Goal: Task Accomplishment & Management: Understand process/instructions

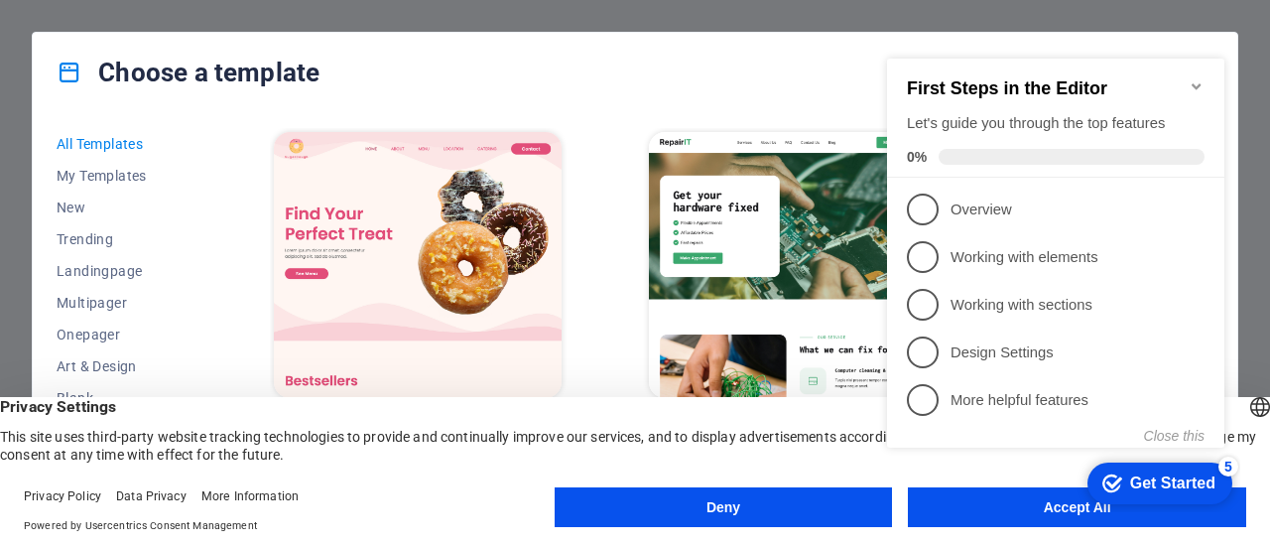
click at [350, 188] on img at bounding box center [418, 265] width 288 height 266
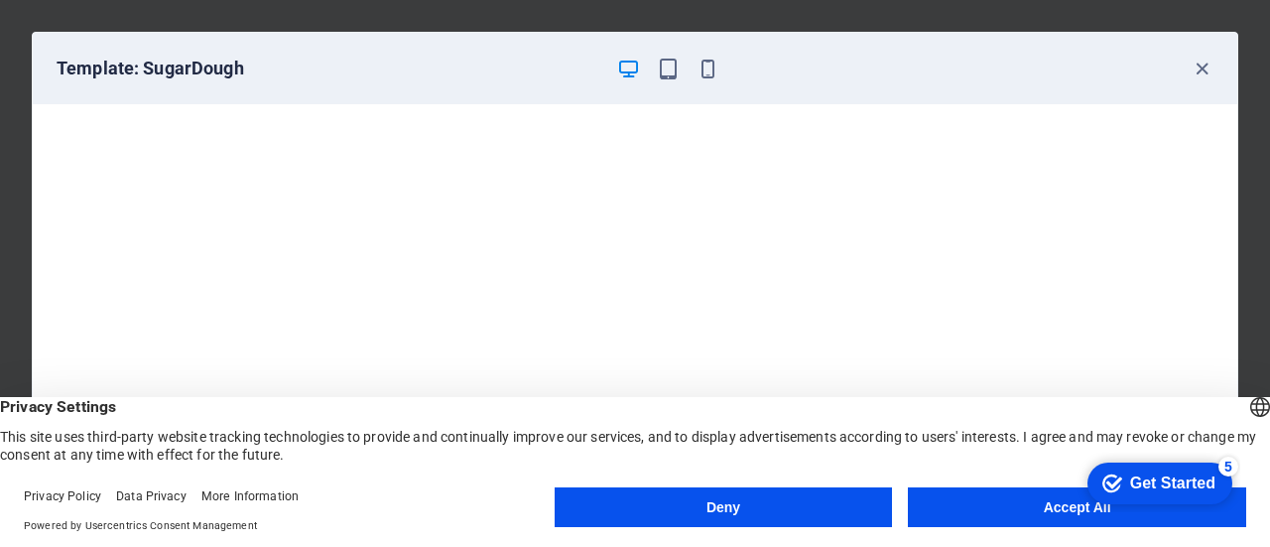
click at [748, 501] on button "Deny" at bounding box center [724, 507] width 338 height 40
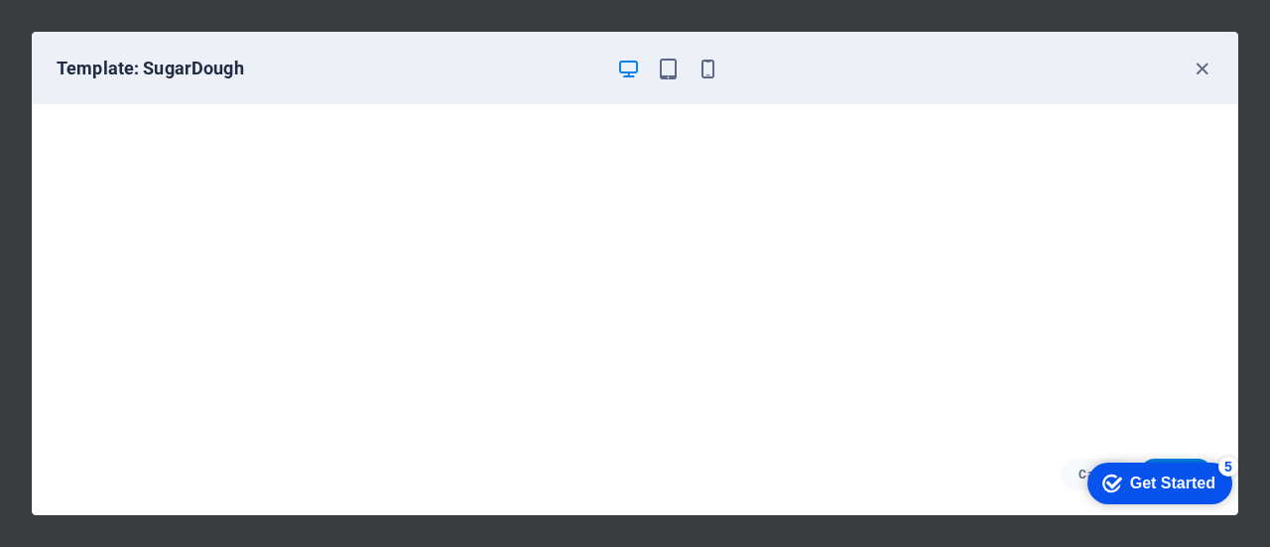
click at [1124, 468] on div "checkmark Get Started 5" at bounding box center [1159, 483] width 145 height 42
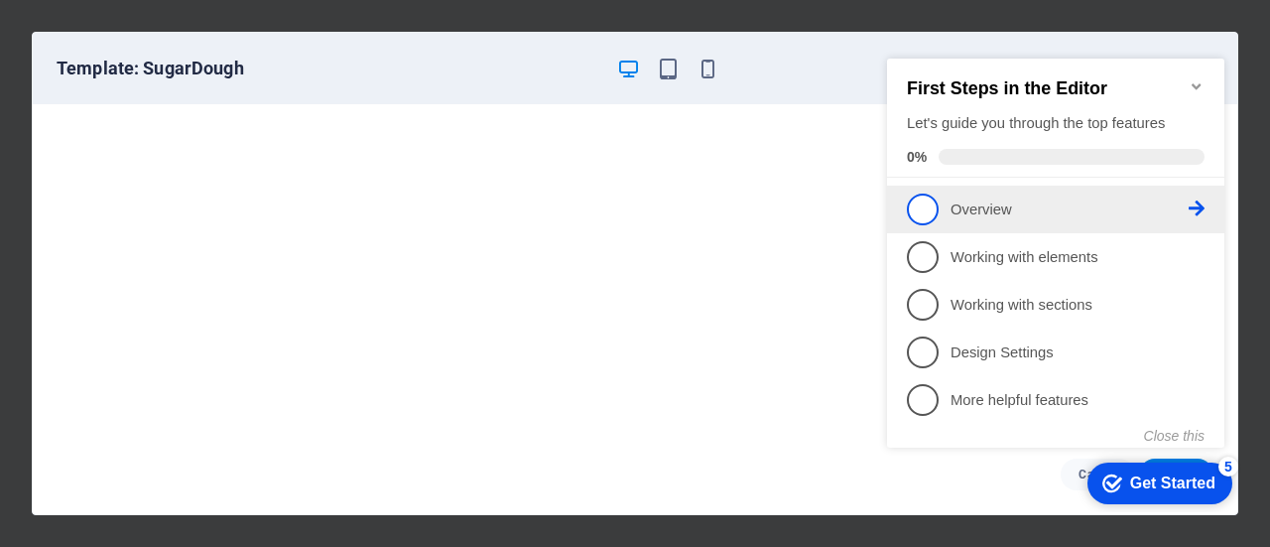
click at [978, 213] on p "Overview - incomplete" at bounding box center [1069, 209] width 238 height 21
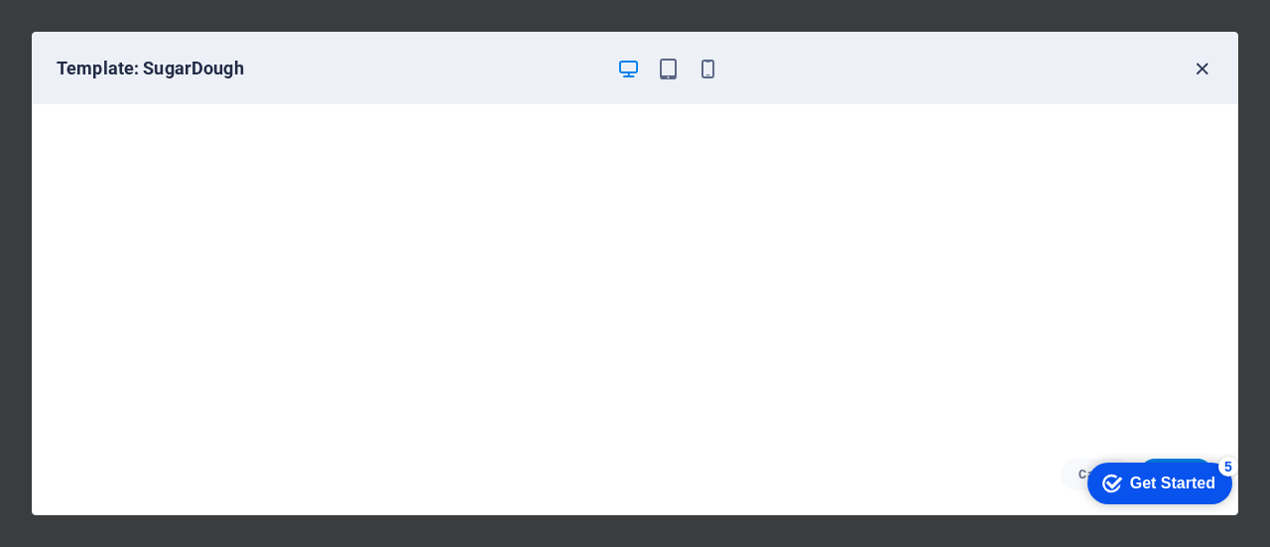
click at [1199, 63] on icon "button" at bounding box center [1202, 69] width 23 height 23
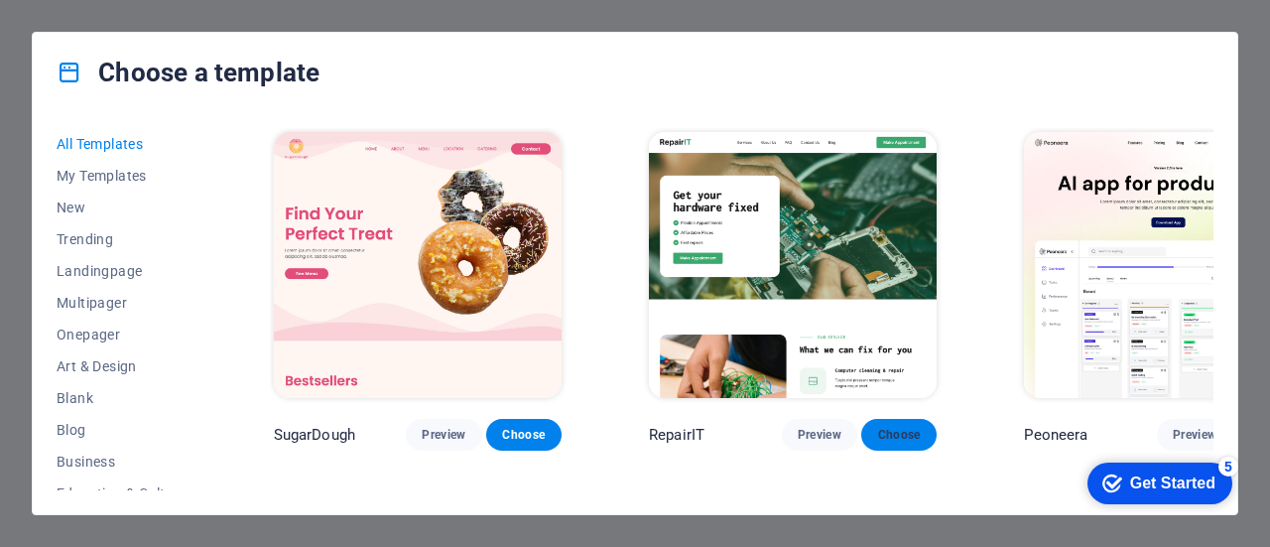
click at [877, 427] on span "Choose" at bounding box center [899, 435] width 44 height 16
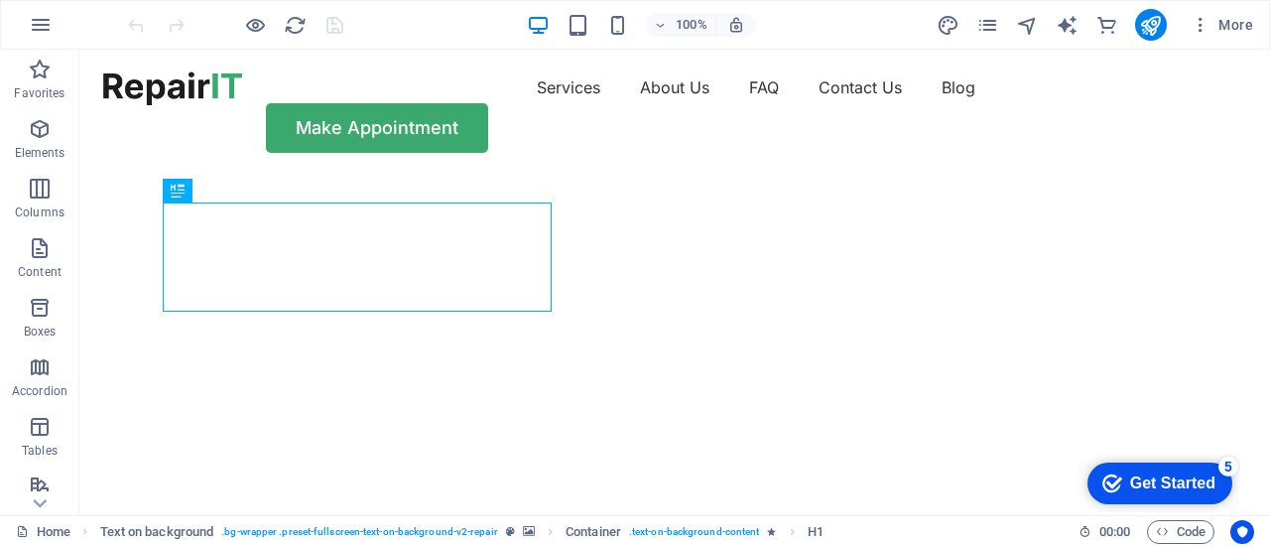
click at [15, 27] on div "100% More" at bounding box center [635, 25] width 1268 height 48
click at [32, 17] on icon "button" at bounding box center [41, 25] width 24 height 24
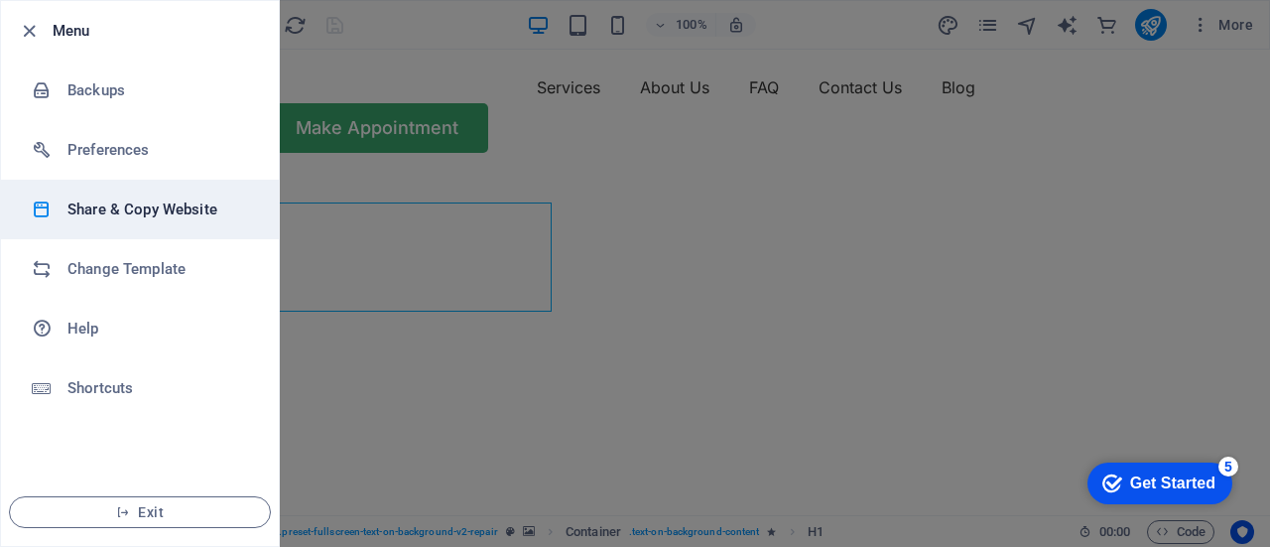
click at [178, 209] on h6 "Share & Copy Website" at bounding box center [159, 209] width 184 height 24
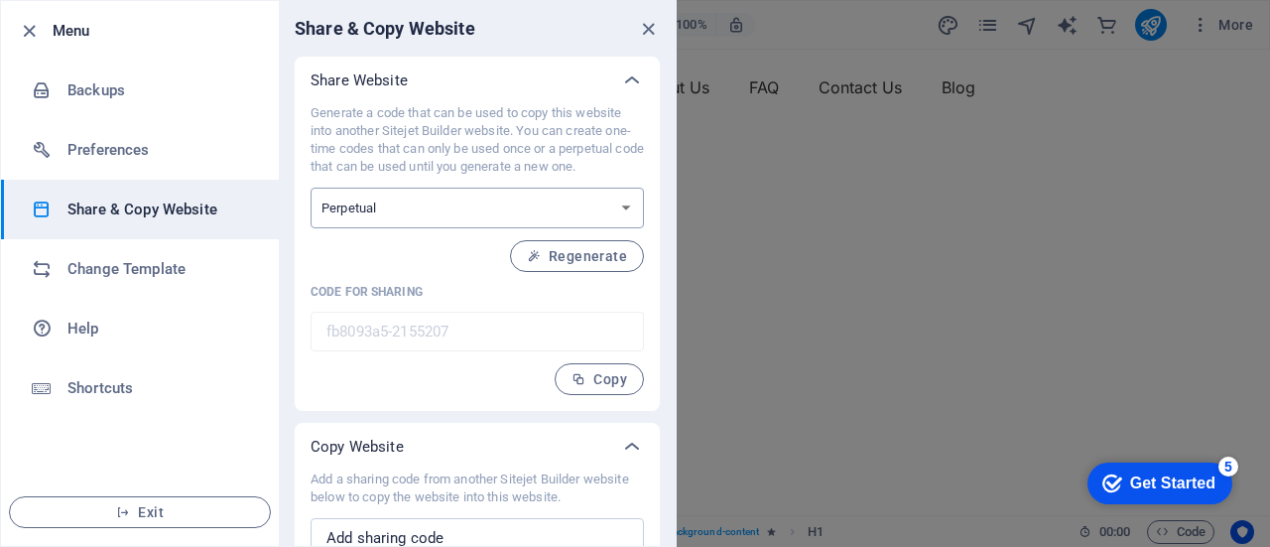
click at [476, 208] on select "One-time Perpetual" at bounding box center [477, 208] width 333 height 41
drag, startPoint x: 472, startPoint y: 311, endPoint x: 43, endPoint y: 20, distance: 518.7
click at [43, 20] on div at bounding box center [35, 31] width 36 height 24
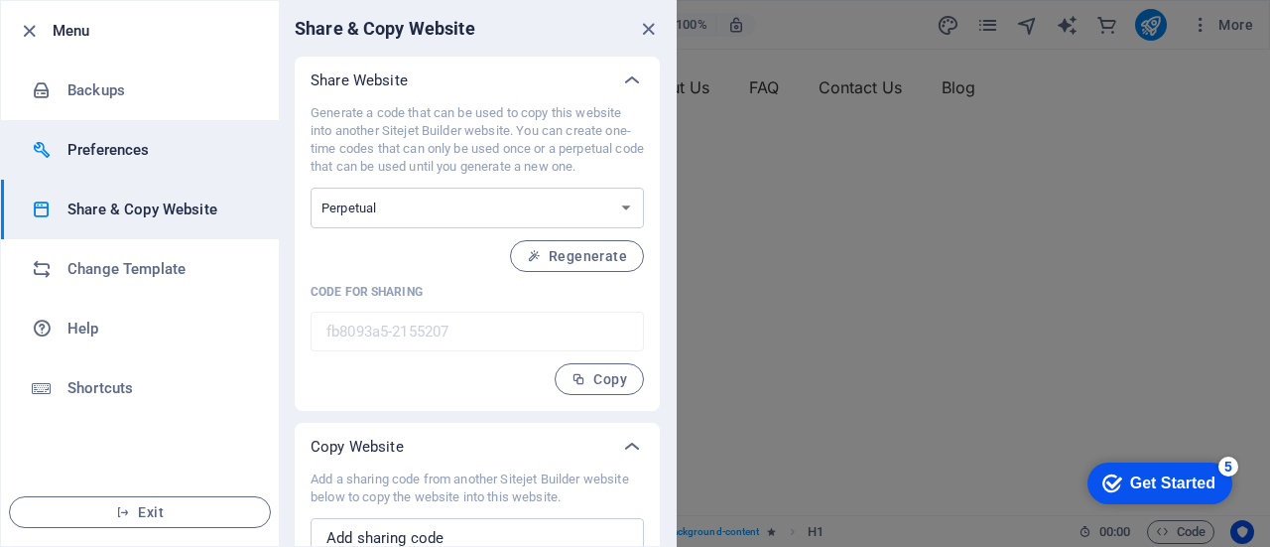
click at [125, 132] on li "Preferences" at bounding box center [140, 150] width 278 height 60
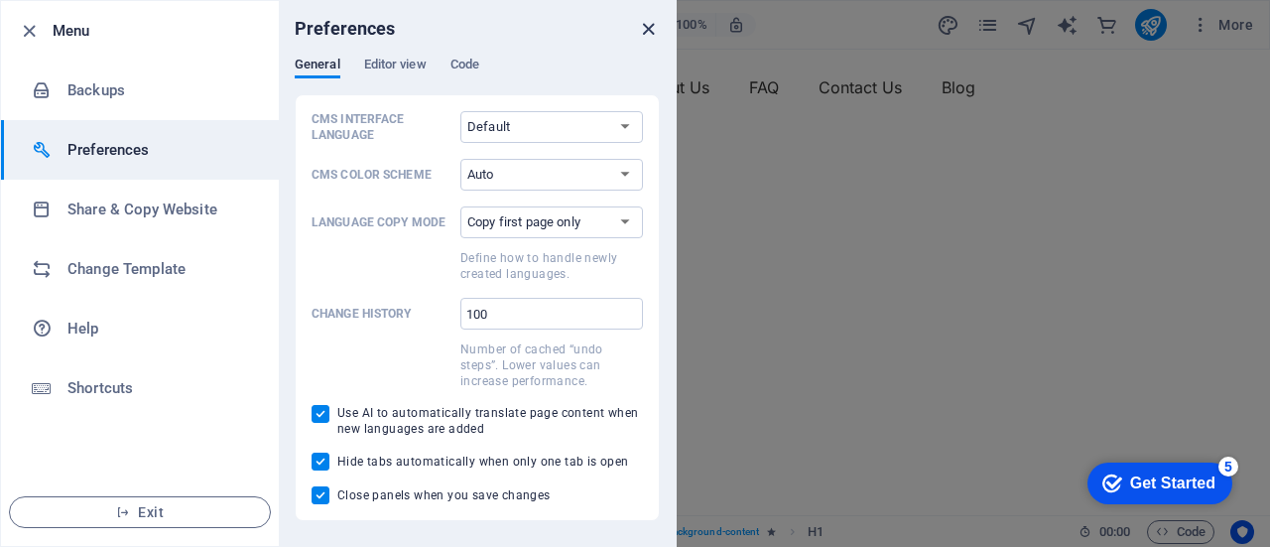
click at [652, 33] on icon "close" at bounding box center [648, 29] width 23 height 23
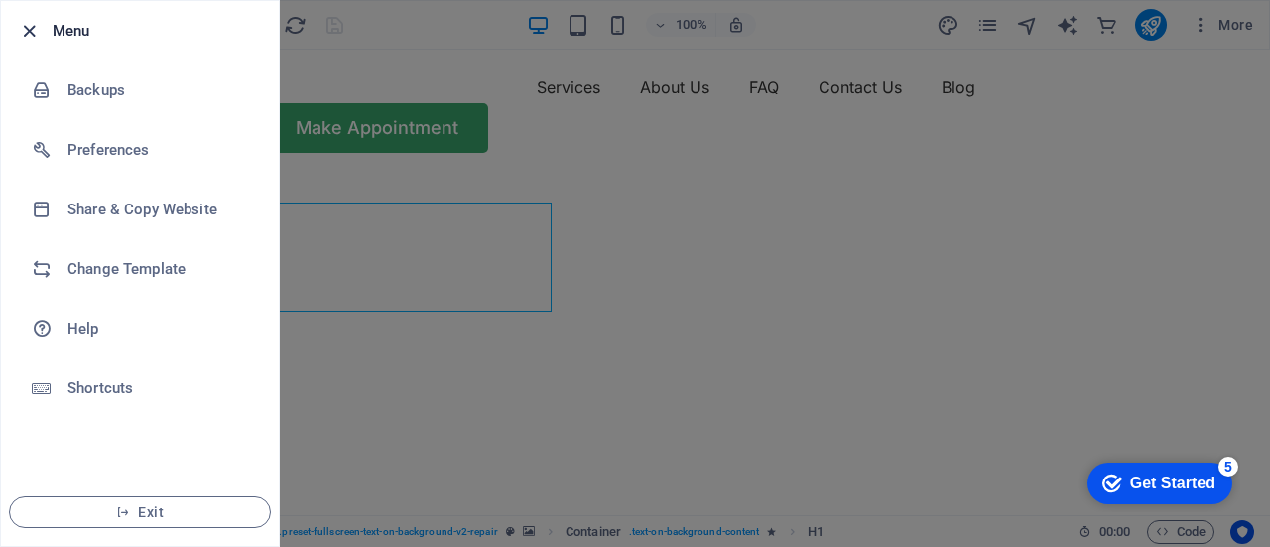
click at [34, 32] on icon "button" at bounding box center [29, 31] width 23 height 23
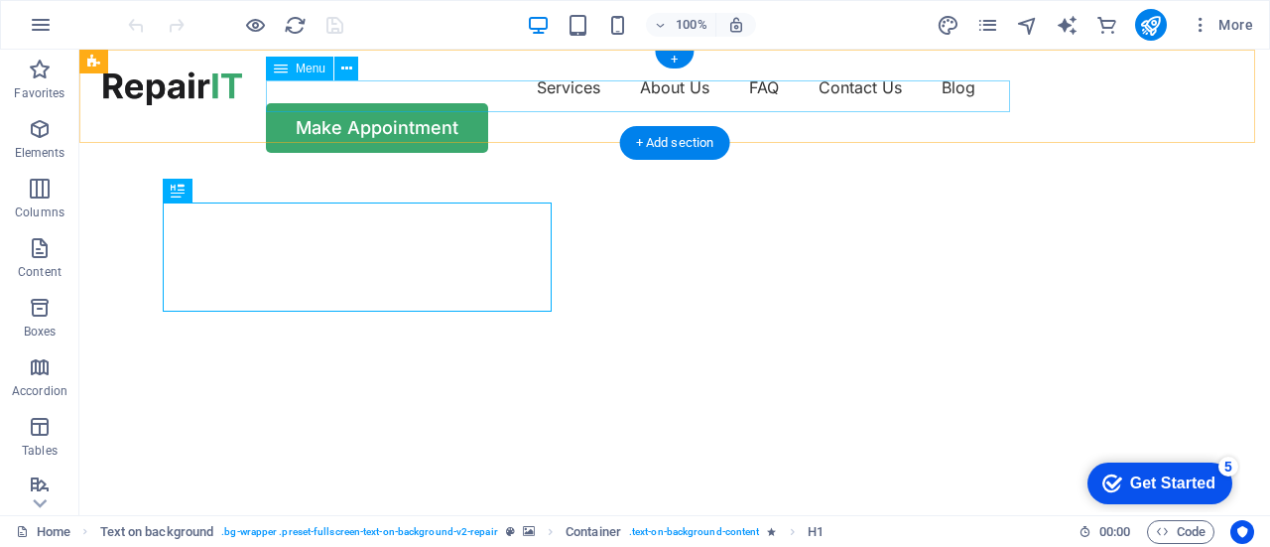
click at [323, 81] on nav "Services About Us FAQ Contact Us Blog" at bounding box center [674, 87] width 1143 height 32
